Goal: Information Seeking & Learning: Learn about a topic

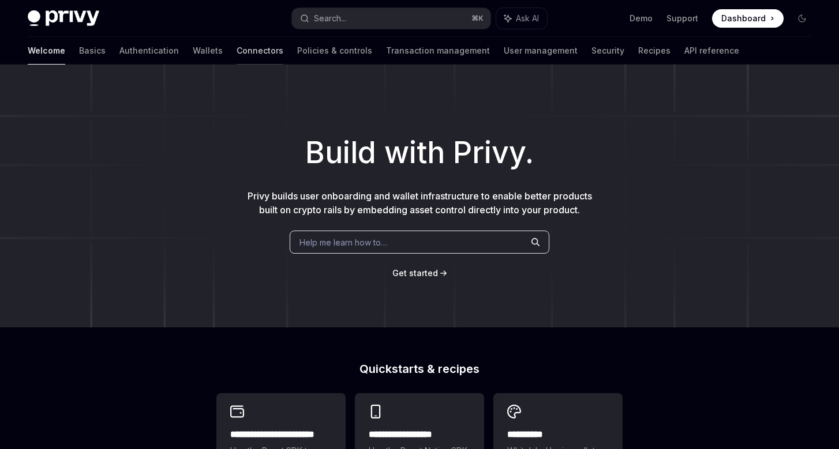
click at [236, 48] on link "Connectors" at bounding box center [259, 51] width 47 height 28
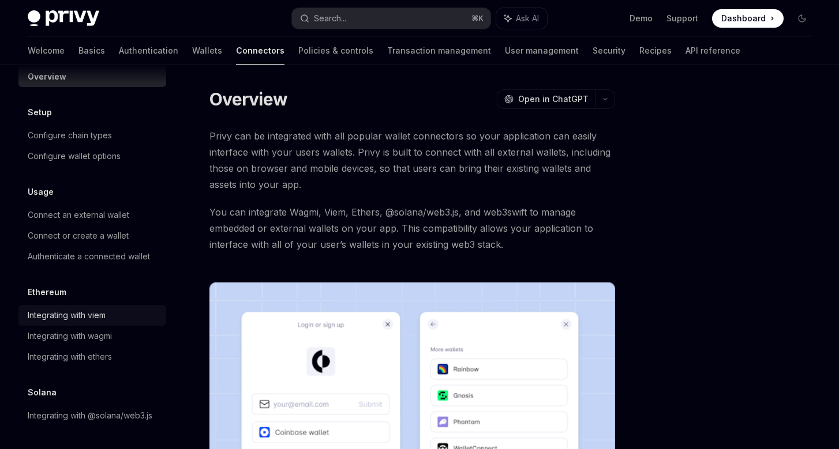
scroll to position [37, 0]
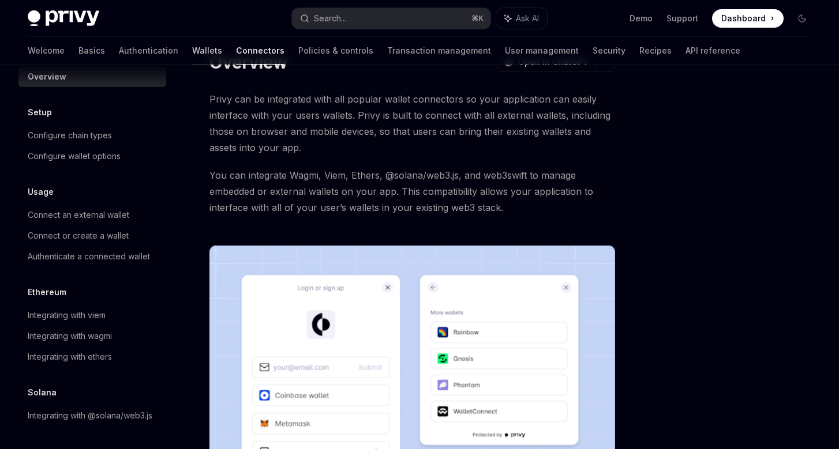
click at [192, 46] on link "Wallets" at bounding box center [207, 51] width 30 height 28
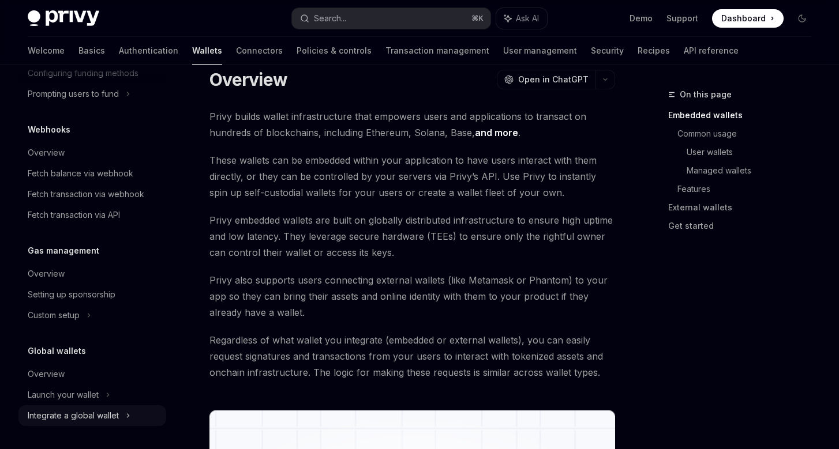
click at [112, 415] on div "Integrate a global wallet" at bounding box center [73, 416] width 91 height 14
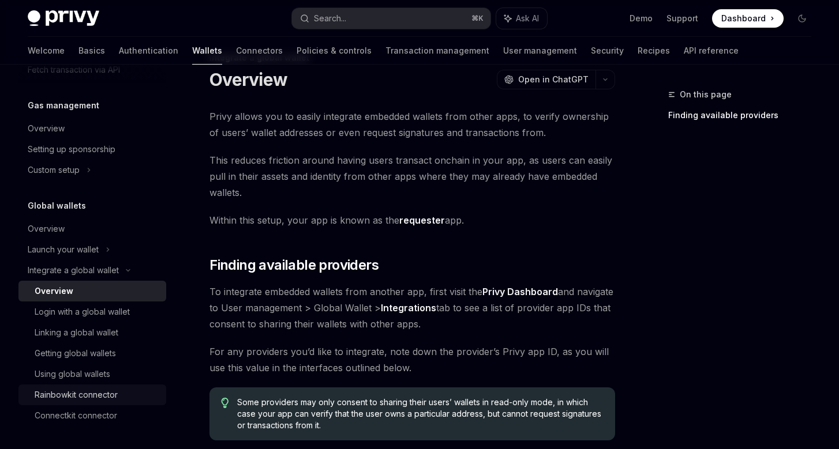
scroll to position [687, 0]
click at [100, 393] on div "Rainbowkit connector" at bounding box center [76, 395] width 83 height 14
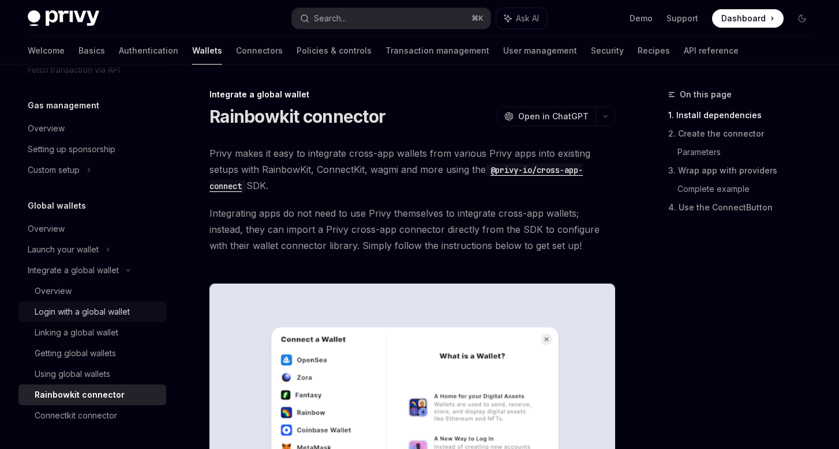
click at [115, 311] on div "Login with a global wallet" at bounding box center [82, 312] width 95 height 14
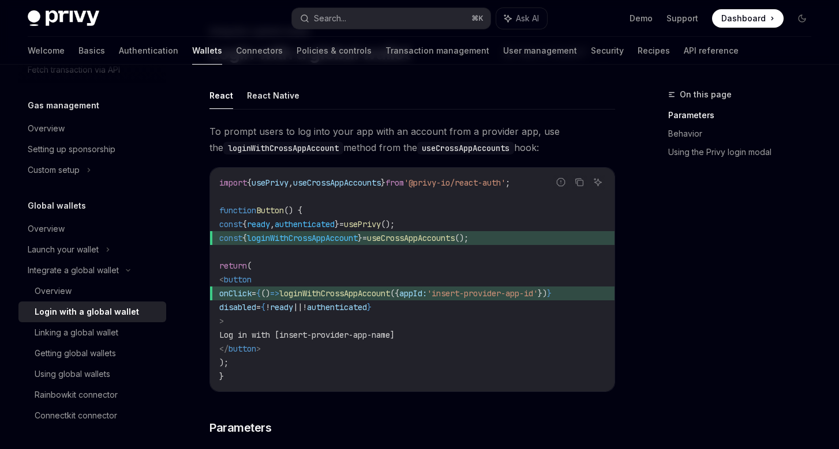
scroll to position [74, 0]
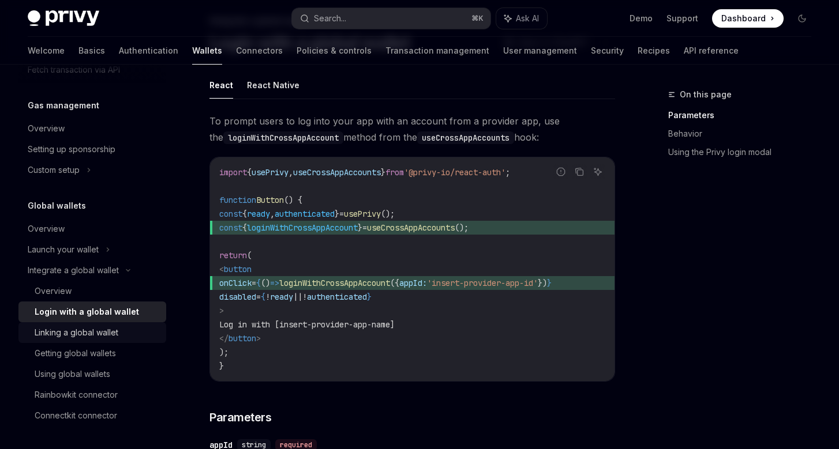
click at [107, 330] on div "Linking a global wallet" at bounding box center [77, 333] width 84 height 14
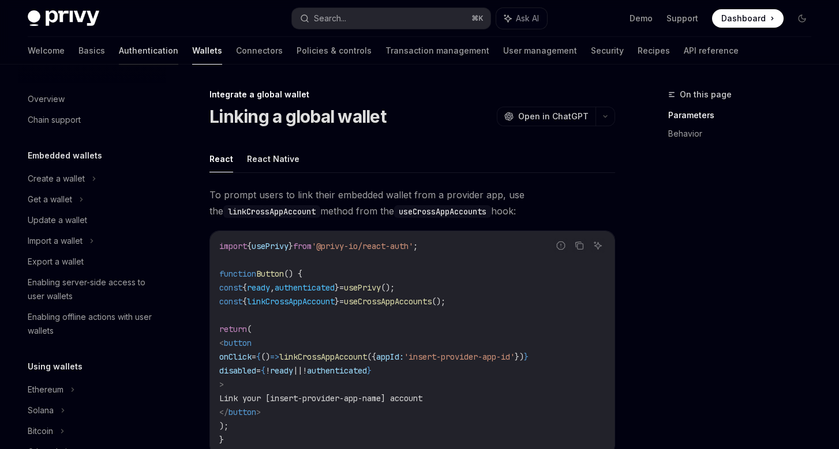
click at [119, 55] on link "Authentication" at bounding box center [148, 51] width 59 height 28
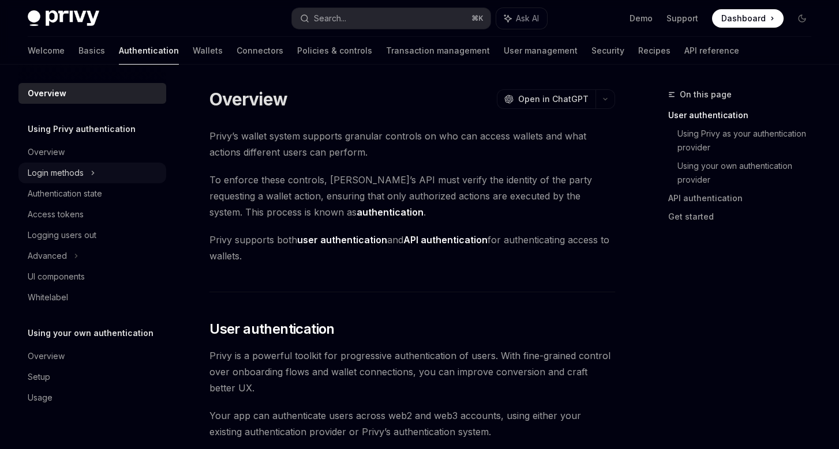
click at [77, 172] on div "Login methods" at bounding box center [56, 173] width 56 height 14
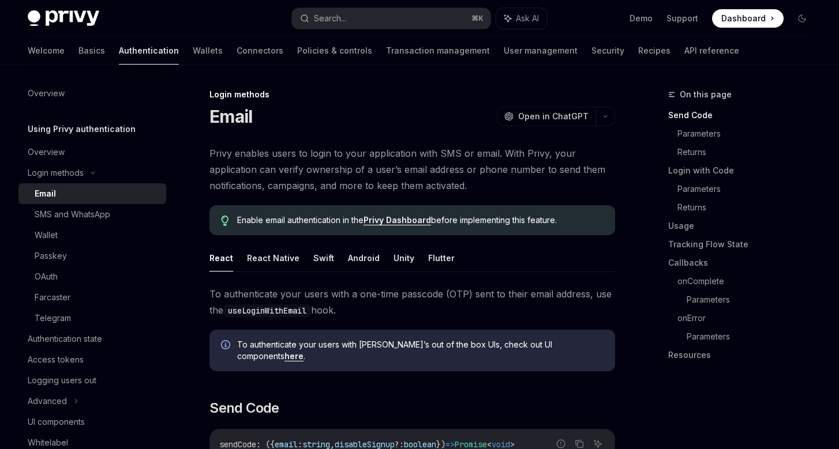
scroll to position [85, 0]
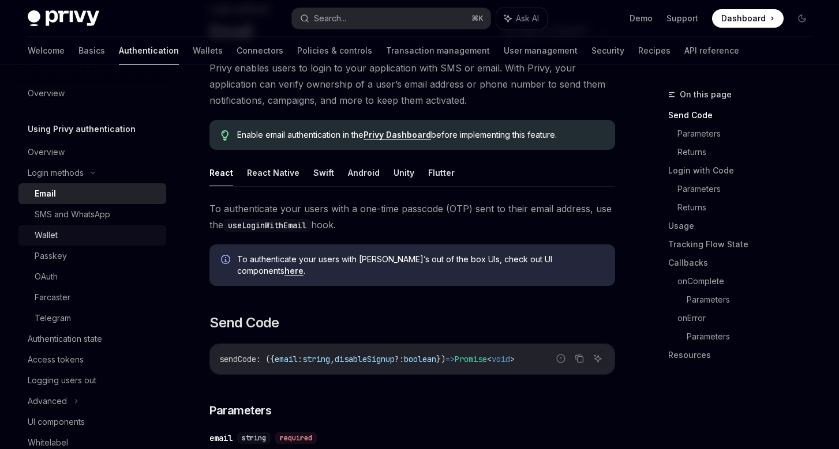
click at [78, 235] on div "Wallet" at bounding box center [97, 235] width 125 height 14
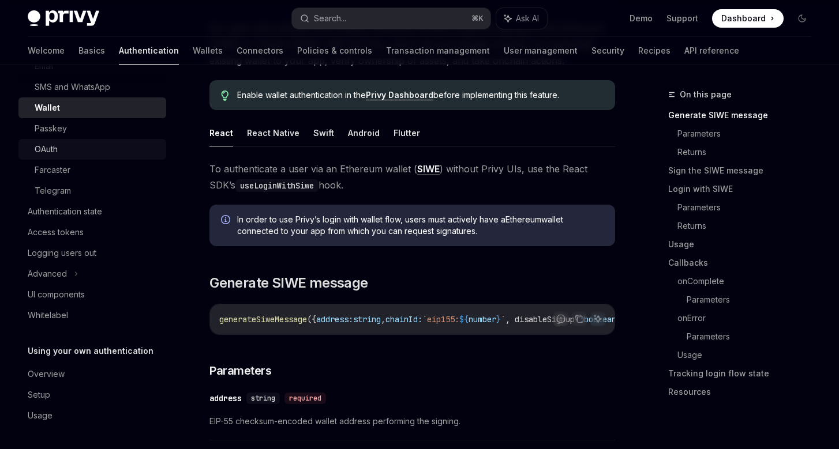
scroll to position [127, 0]
click at [193, 51] on link "Wallets" at bounding box center [208, 51] width 30 height 28
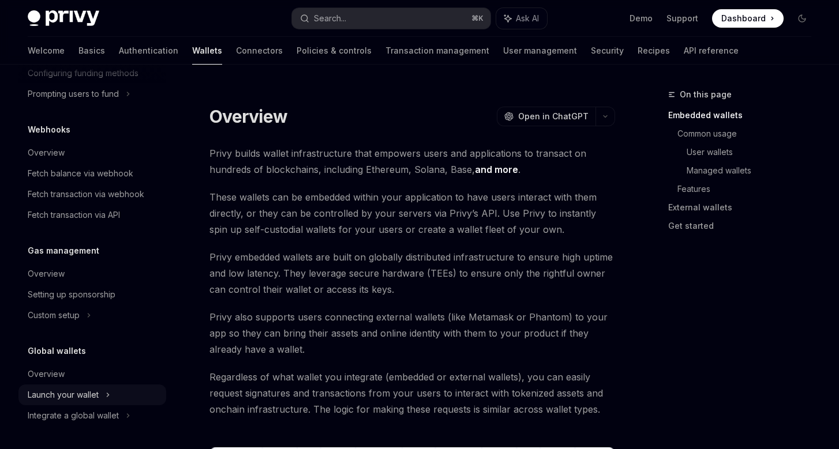
scroll to position [542, 0]
click at [88, 394] on div "Launch your wallet" at bounding box center [63, 395] width 71 height 14
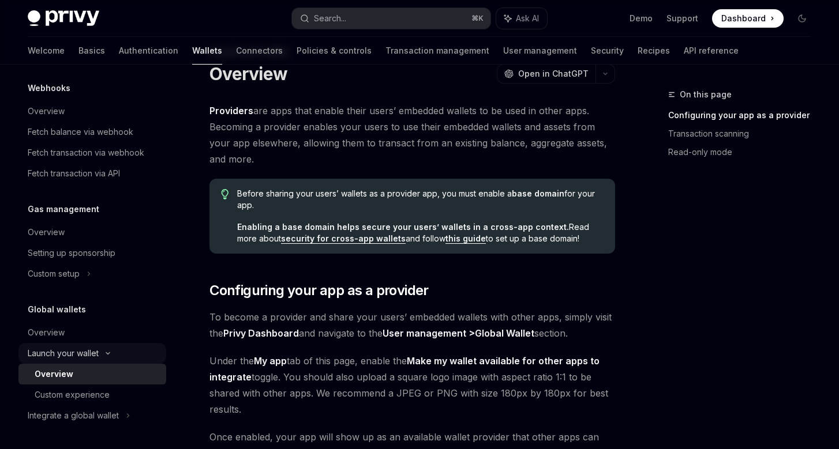
scroll to position [88, 0]
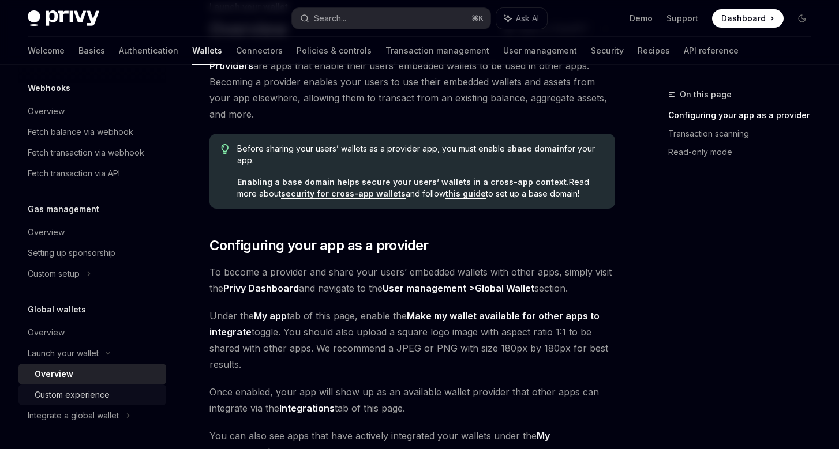
click at [102, 391] on div "Custom experience" at bounding box center [72, 395] width 75 height 14
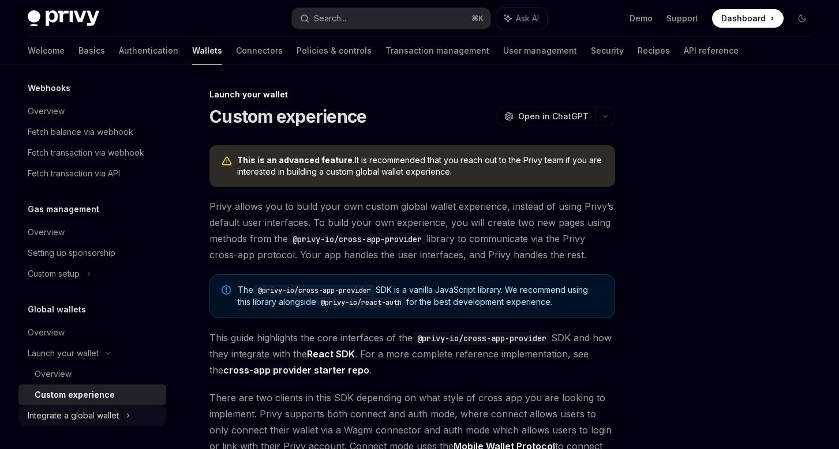
click at [112, 413] on div "Integrate a global wallet" at bounding box center [73, 416] width 91 height 14
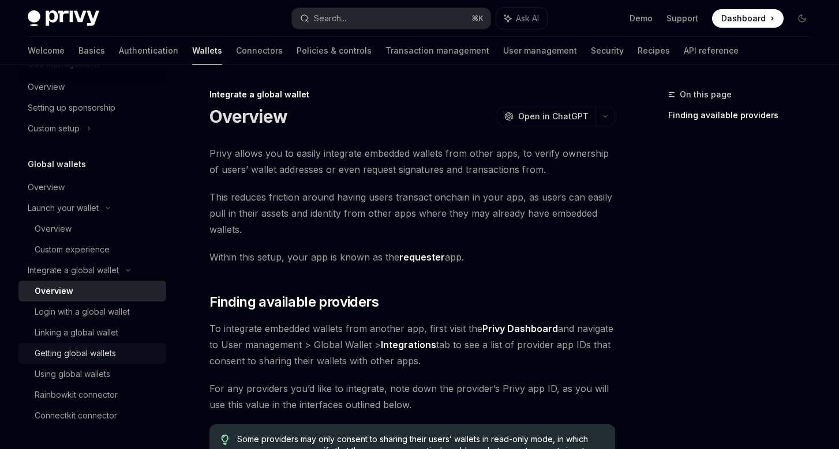
scroll to position [728, 0]
click at [106, 336] on div "Linking a global wallet" at bounding box center [77, 333] width 84 height 14
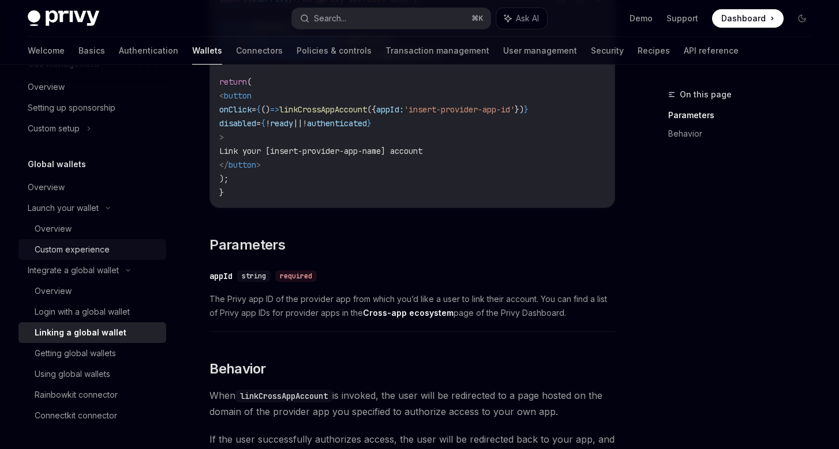
scroll to position [250, 0]
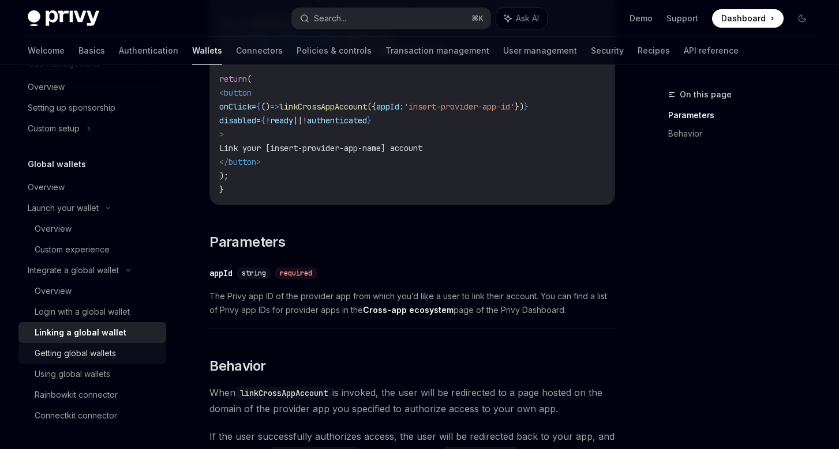
click at [80, 359] on div "Getting global wallets" at bounding box center [75, 354] width 81 height 14
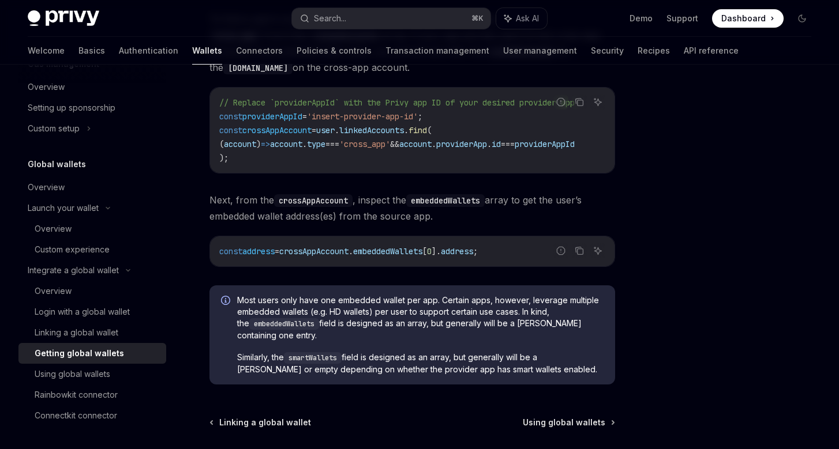
scroll to position [918, 0]
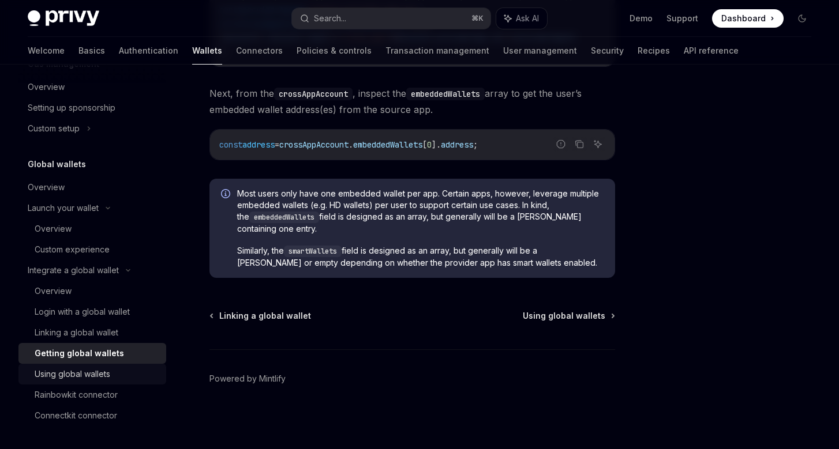
click at [111, 369] on div "Using global wallets" at bounding box center [97, 374] width 125 height 14
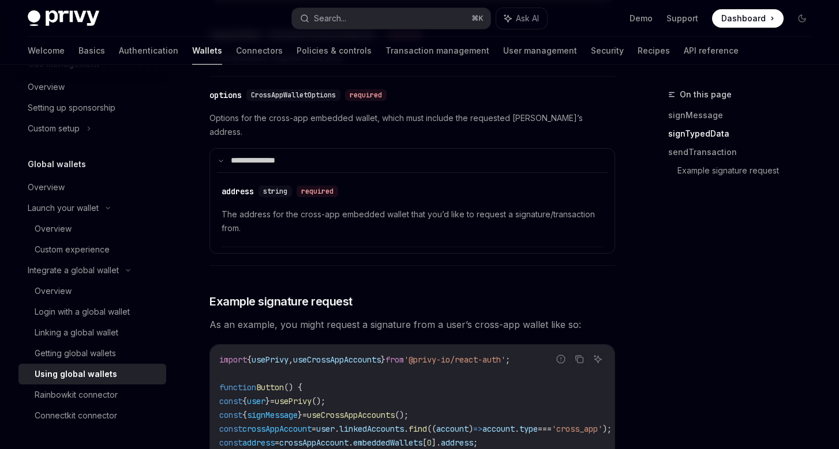
scroll to position [1945, 0]
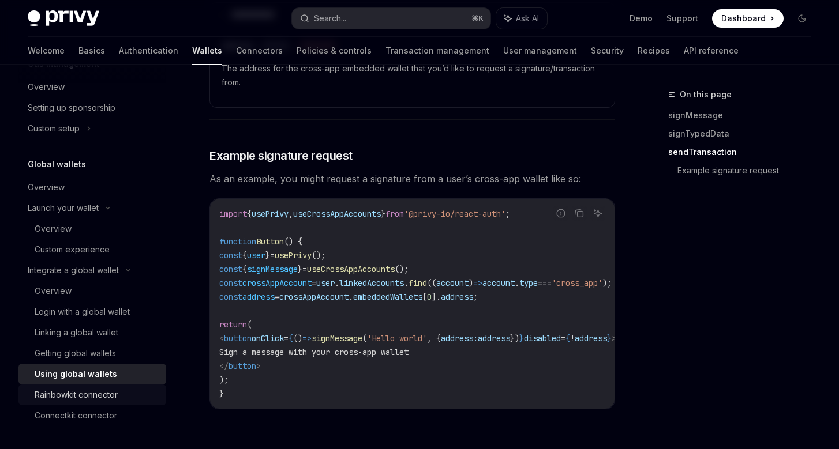
click at [91, 394] on div "Rainbowkit connector" at bounding box center [76, 395] width 83 height 14
type textarea "*"
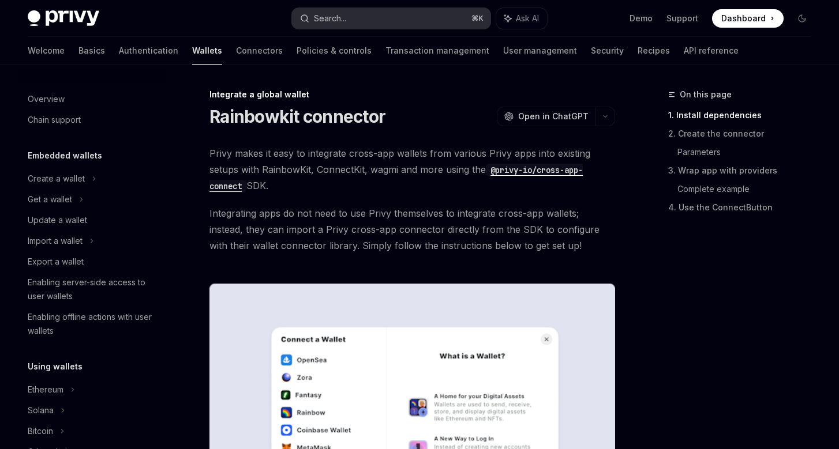
click at [356, 17] on button "Search... ⌘ K" at bounding box center [391, 18] width 198 height 21
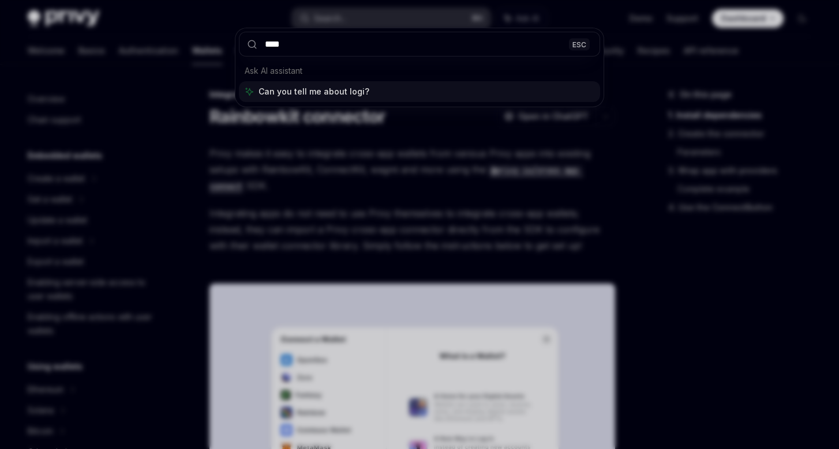
type input "*****"
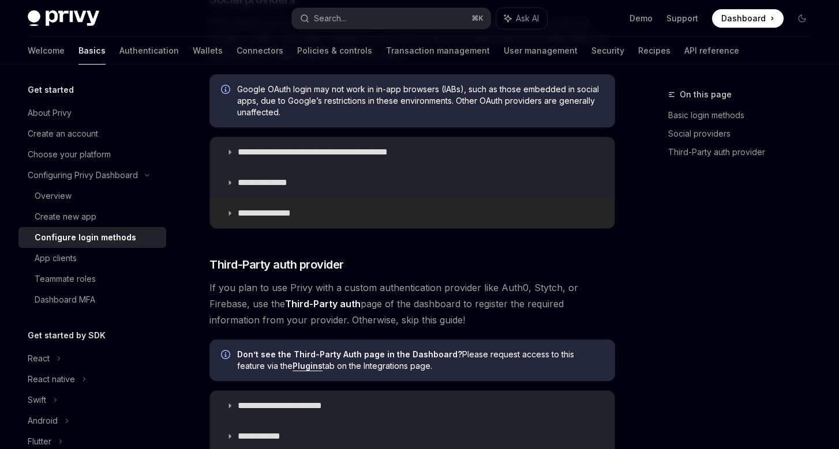
click at [247, 208] on p "**********" at bounding box center [271, 214] width 66 height 12
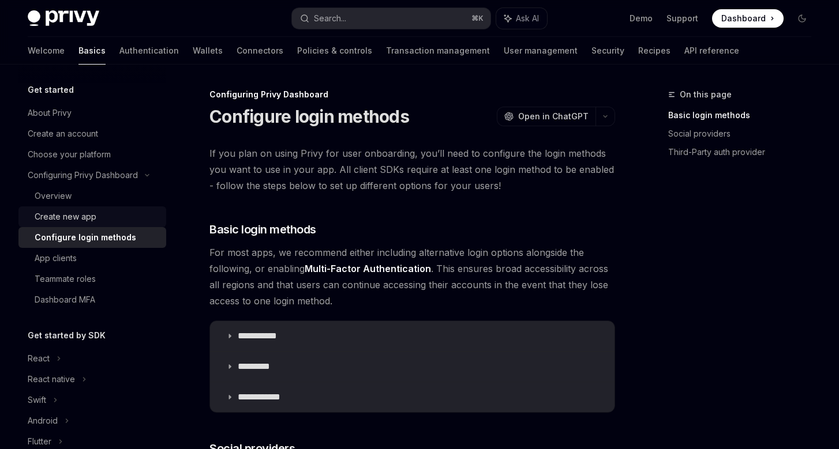
click at [85, 219] on div "Create new app" at bounding box center [66, 217] width 62 height 14
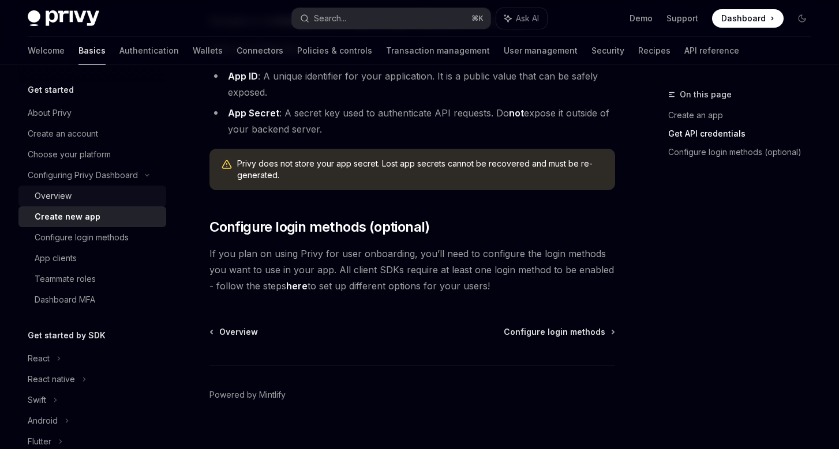
click at [89, 196] on div "Overview" at bounding box center [97, 196] width 125 height 14
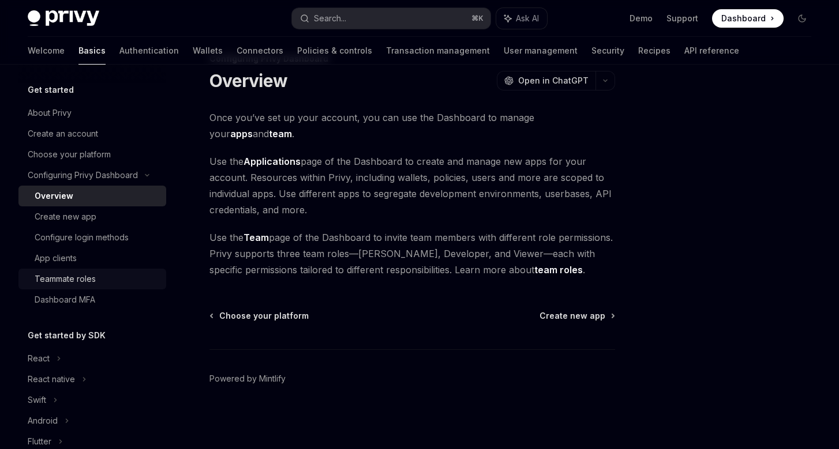
click at [104, 271] on link "Teammate roles" at bounding box center [92, 279] width 148 height 21
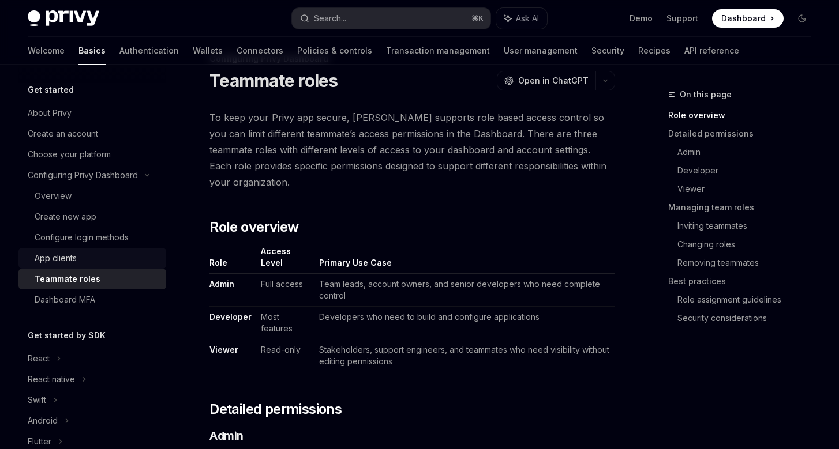
click at [114, 260] on div "App clients" at bounding box center [97, 258] width 125 height 14
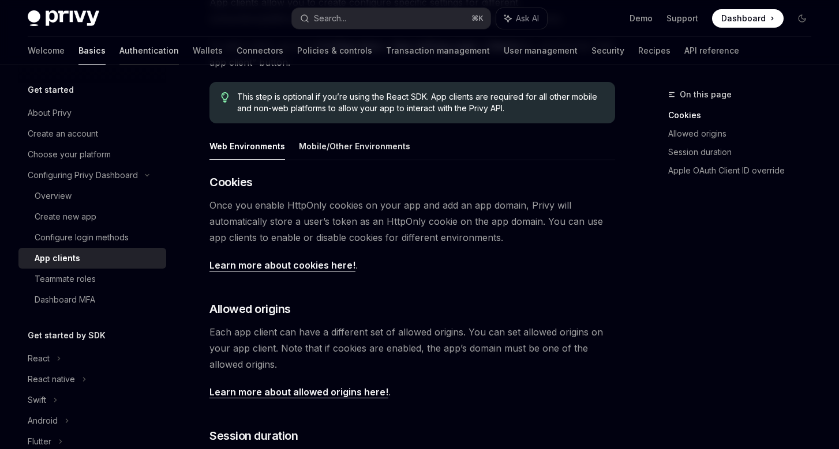
click at [119, 46] on link "Authentication" at bounding box center [148, 51] width 59 height 28
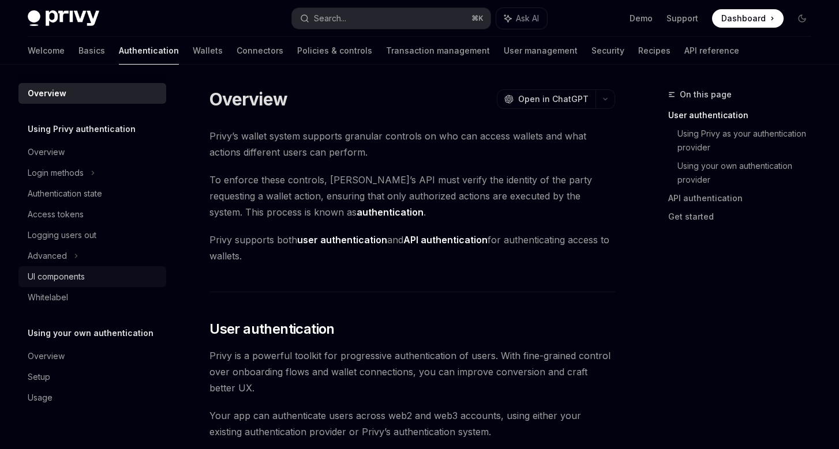
click at [72, 277] on div "UI components" at bounding box center [56, 277] width 57 height 14
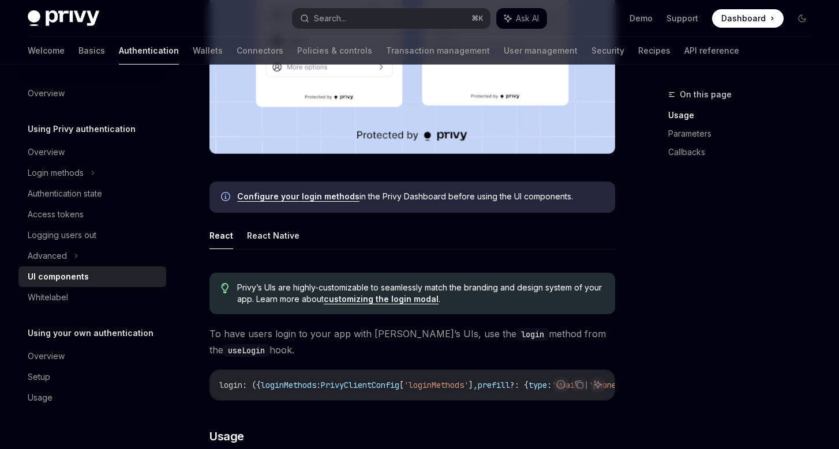
scroll to position [324, 0]
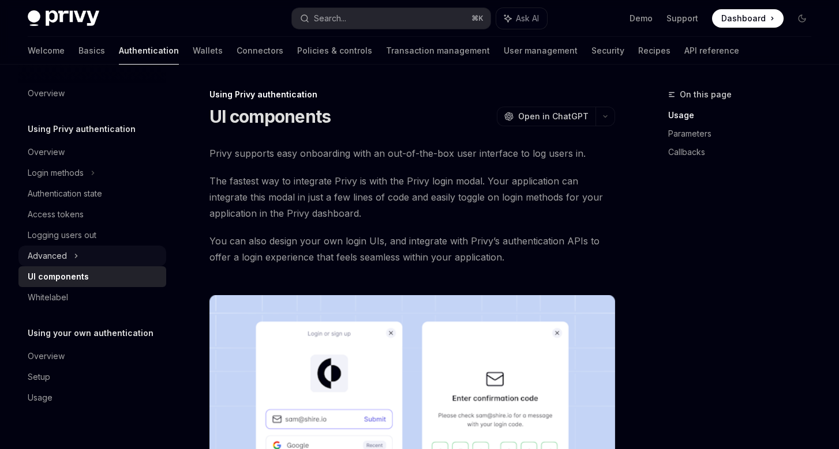
click at [83, 257] on div "Advanced" at bounding box center [92, 256] width 148 height 21
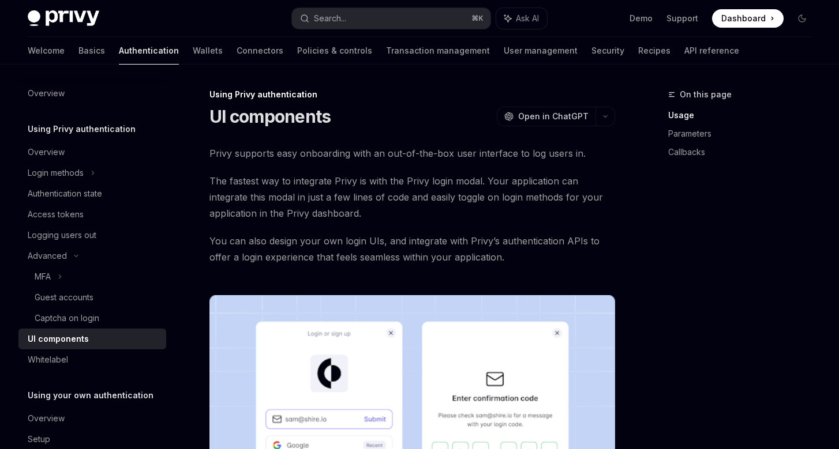
click at [87, 338] on div "UI components" at bounding box center [93, 339] width 131 height 14
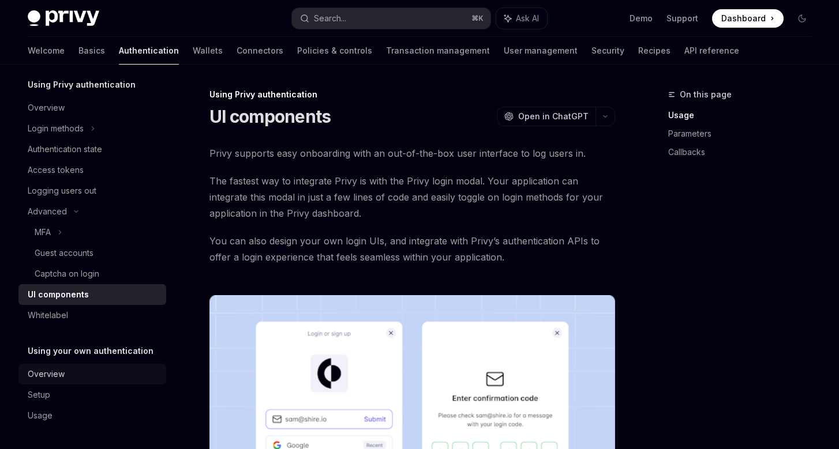
scroll to position [44, 0]
click at [93, 377] on div "Overview" at bounding box center [93, 374] width 131 height 14
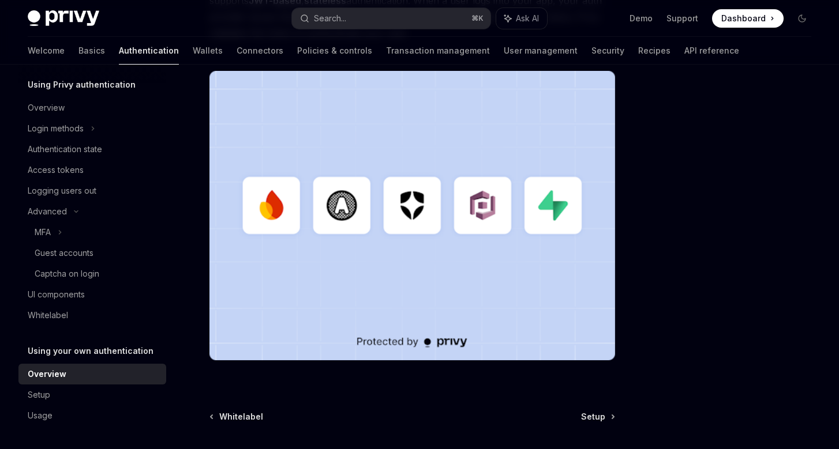
scroll to position [394, 0]
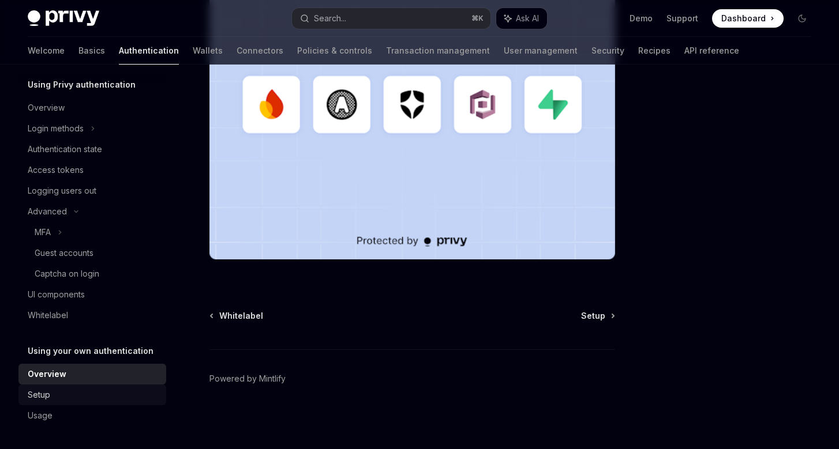
click at [85, 405] on link "Setup" at bounding box center [92, 395] width 148 height 21
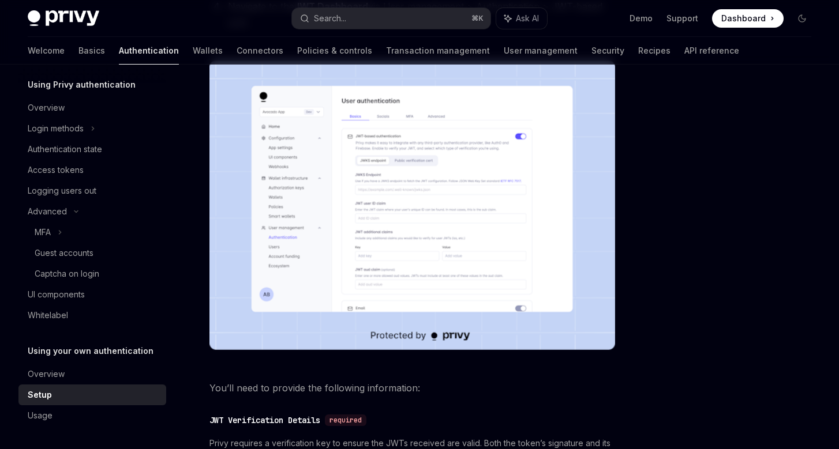
scroll to position [661, 0]
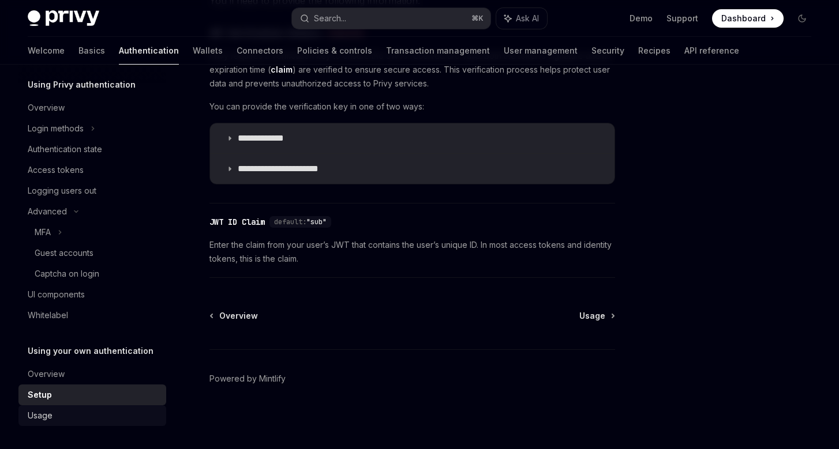
click at [76, 418] on div "Usage" at bounding box center [93, 416] width 131 height 14
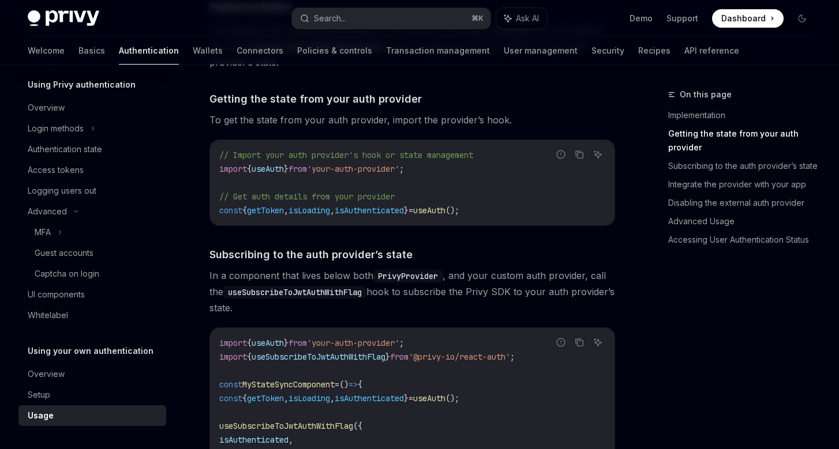
scroll to position [43, 0]
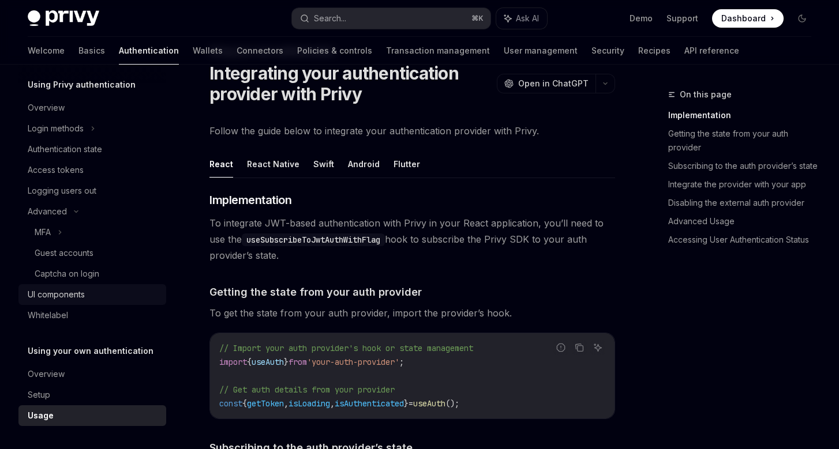
click at [78, 295] on div "UI components" at bounding box center [56, 295] width 57 height 14
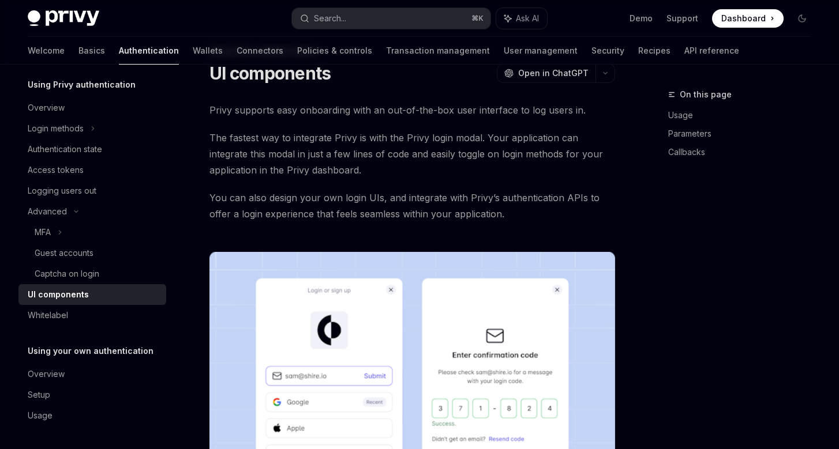
type textarea "*"
